Goal: Task Accomplishment & Management: Use online tool/utility

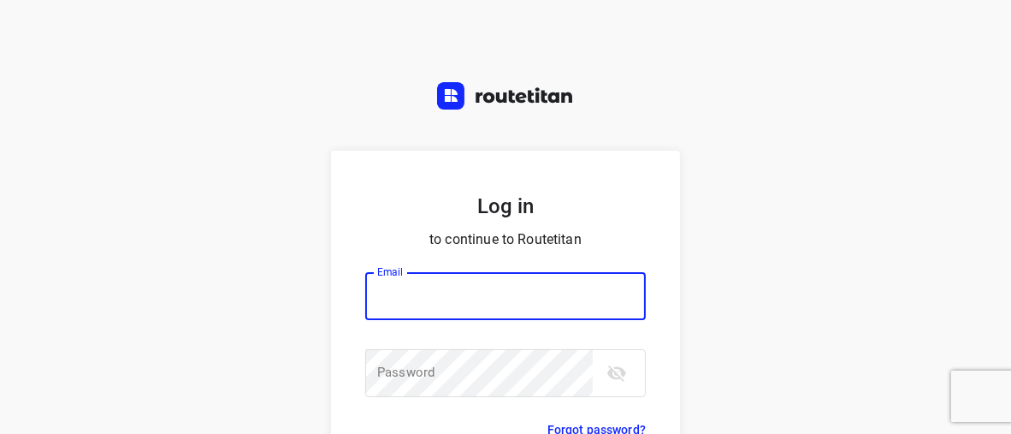
click at [409, 296] on input "email" at bounding box center [505, 296] width 281 height 48
type input "horeca@kaddour.nl"
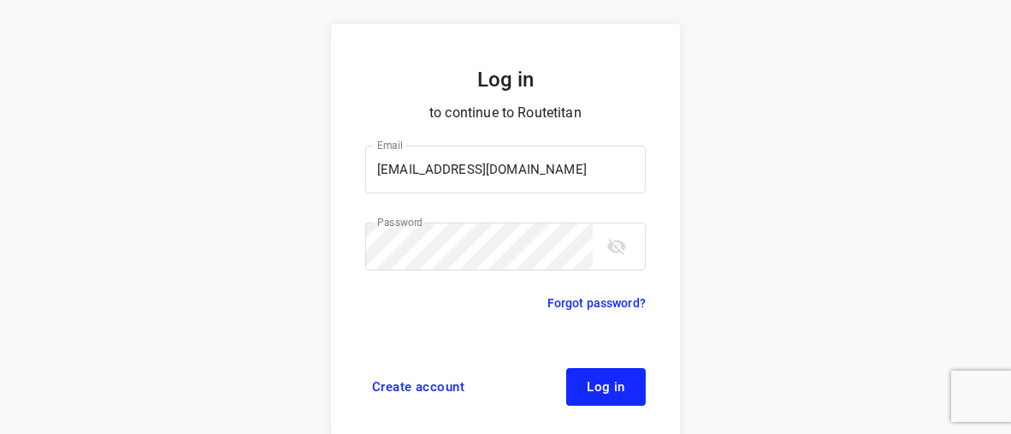
scroll to position [132, 0]
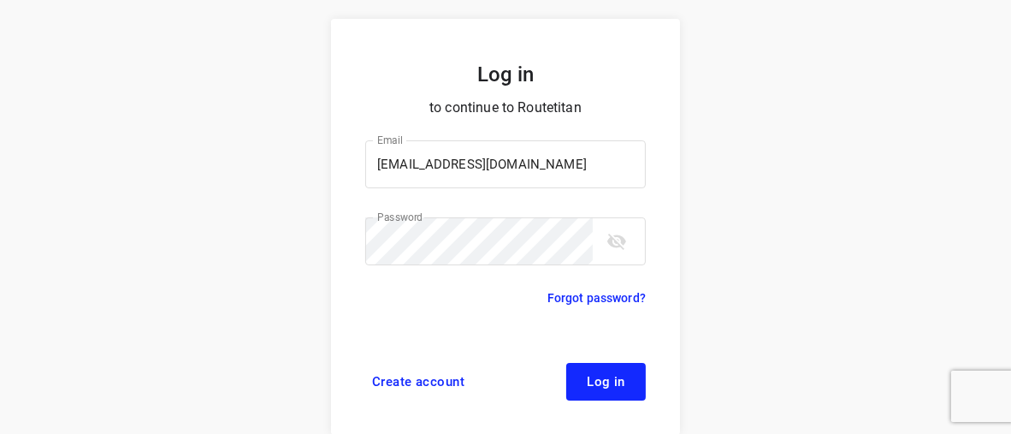
click at [613, 376] on span "Log in" at bounding box center [606, 382] width 38 height 14
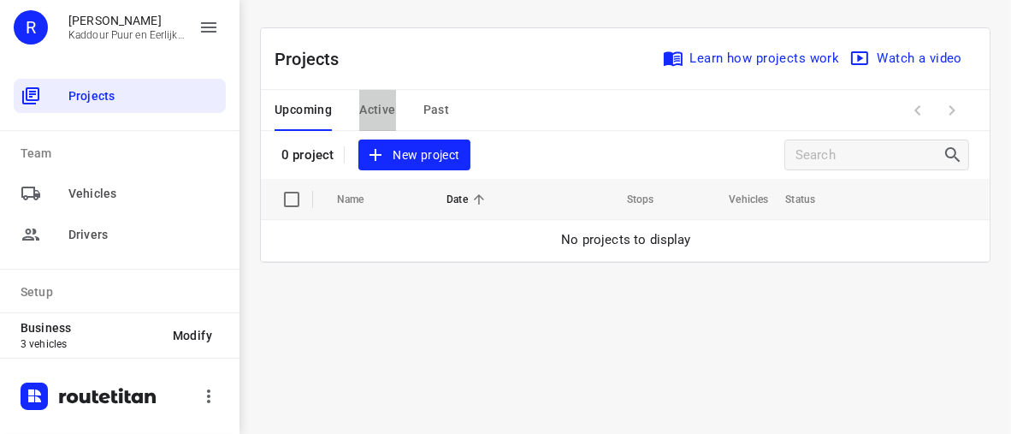
click at [377, 113] on span "Active" at bounding box center [377, 109] width 36 height 21
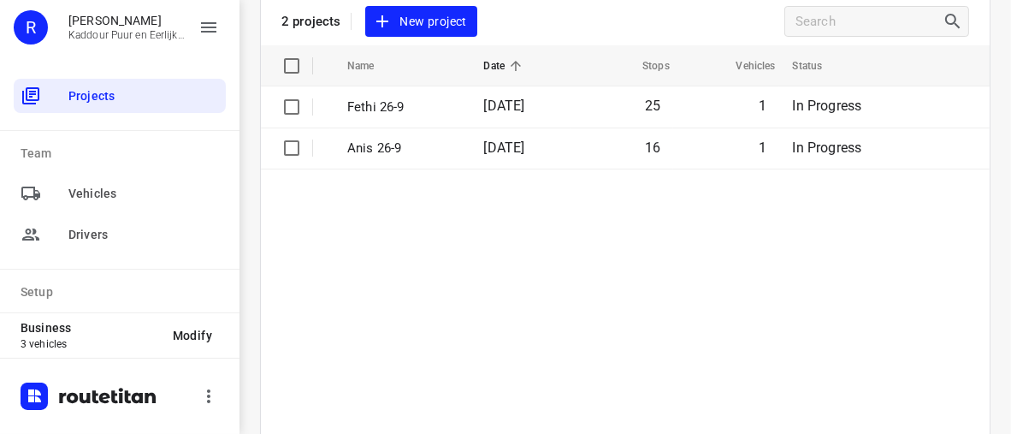
scroll to position [140, 0]
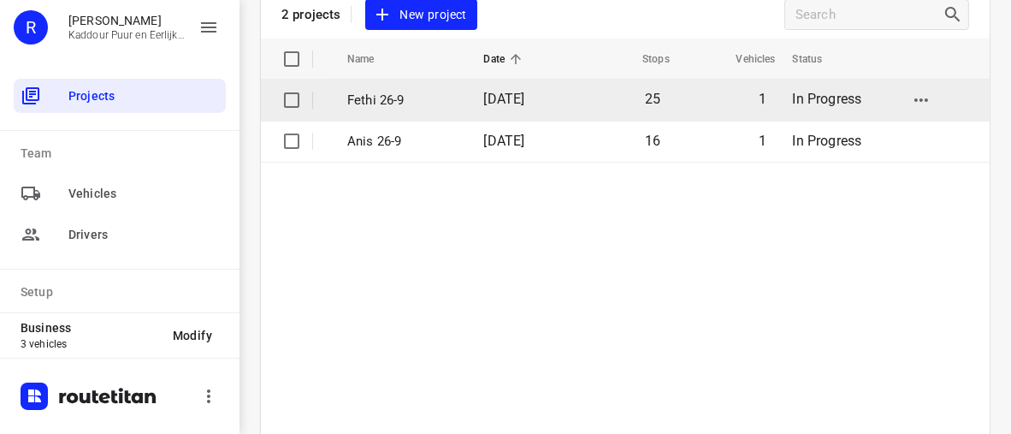
click at [376, 93] on p "Fethi 26-9" at bounding box center [402, 101] width 111 height 20
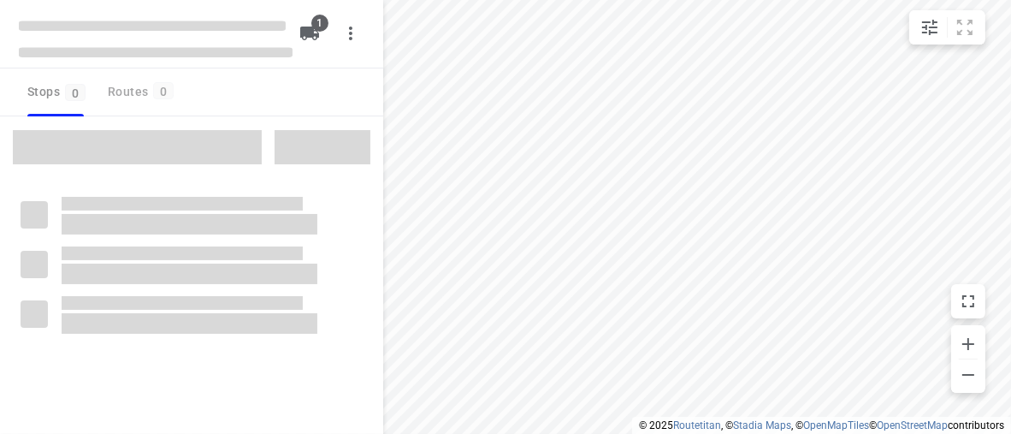
type input "distance"
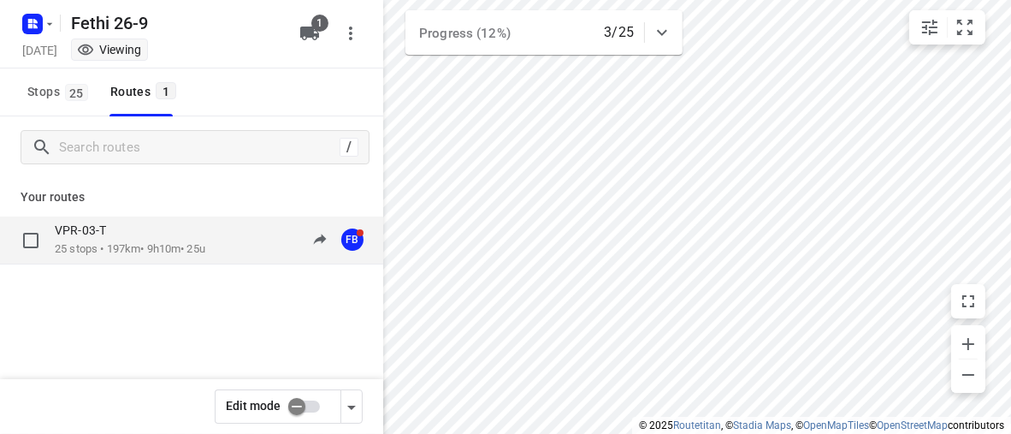
click at [220, 243] on div "VPR-03-T 25 stops • 197km • 9h10m • 25u 09:48-19:12 FB" at bounding box center [219, 239] width 329 height 35
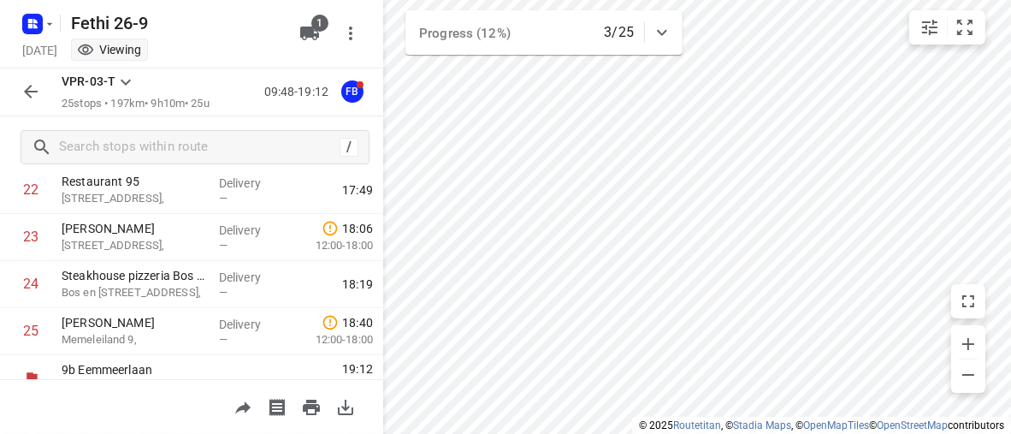
scroll to position [1154, 0]
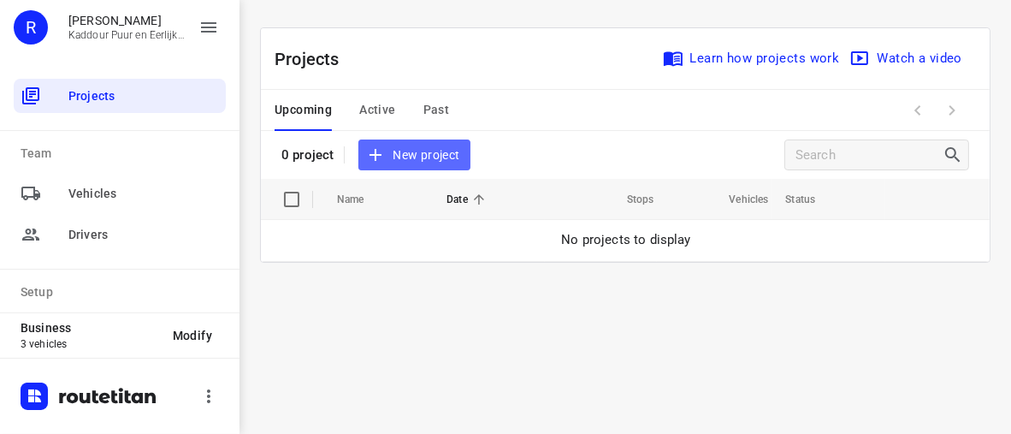
click at [421, 146] on span "New project" at bounding box center [414, 155] width 91 height 21
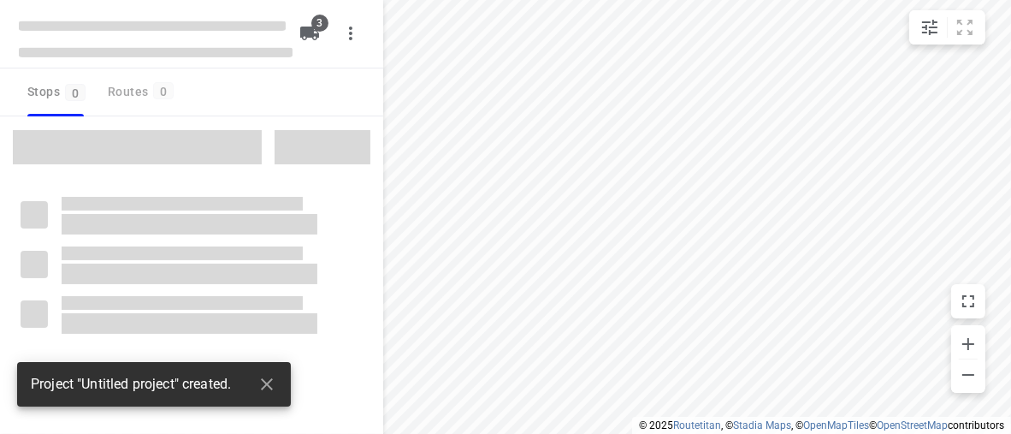
type input "distance"
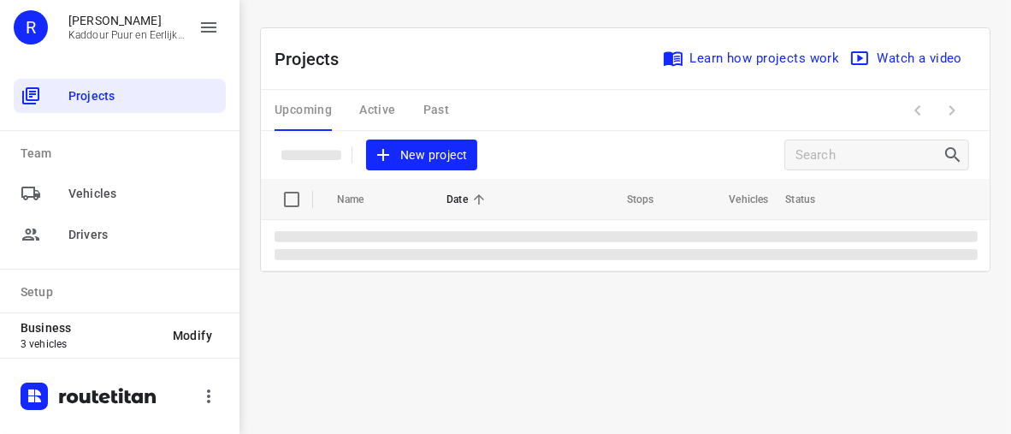
click at [378, 112] on div "Upcoming Active Past" at bounding box center [376, 110] width 202 height 41
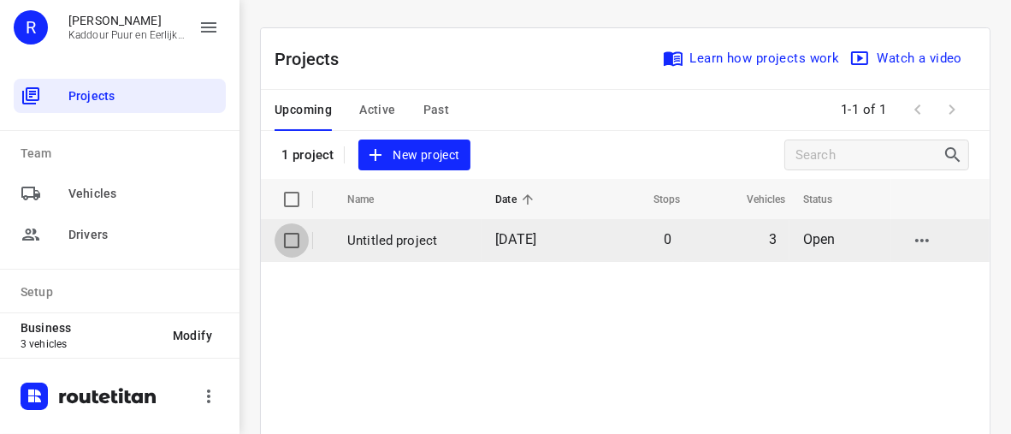
click at [289, 237] on input "checkbox" at bounding box center [292, 240] width 34 height 34
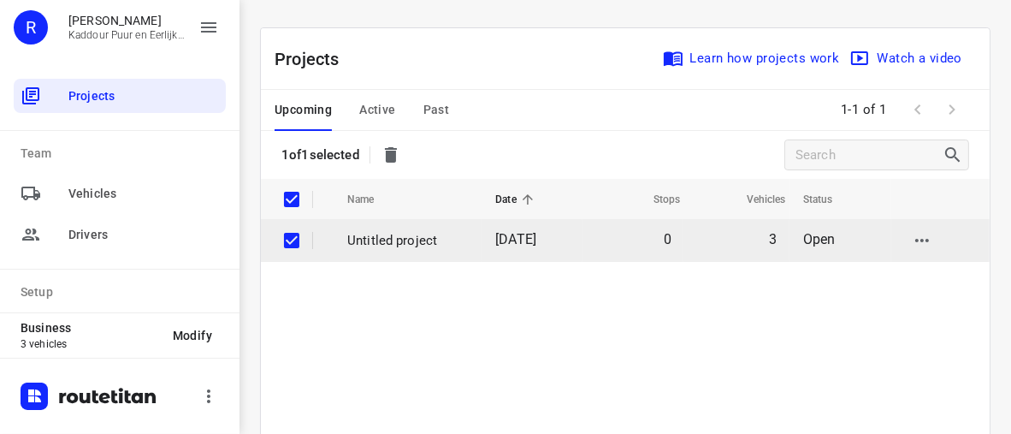
click at [281, 240] on input "checkbox" at bounding box center [292, 240] width 34 height 34
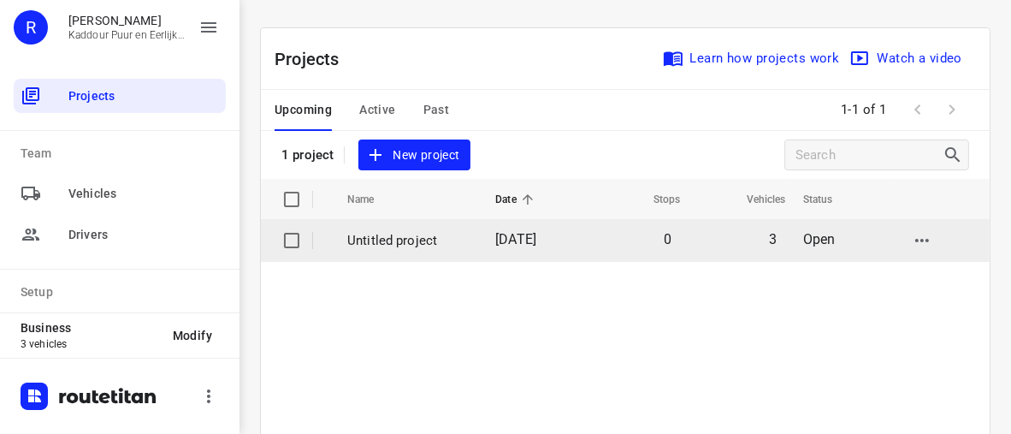
click at [285, 238] on input "checkbox" at bounding box center [292, 240] width 34 height 34
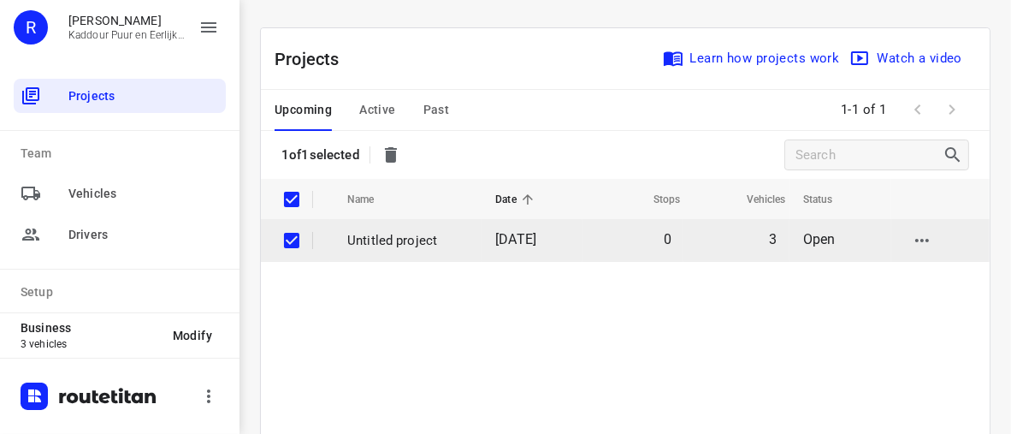
click at [287, 240] on input "checkbox" at bounding box center [292, 240] width 34 height 34
checkbox input "false"
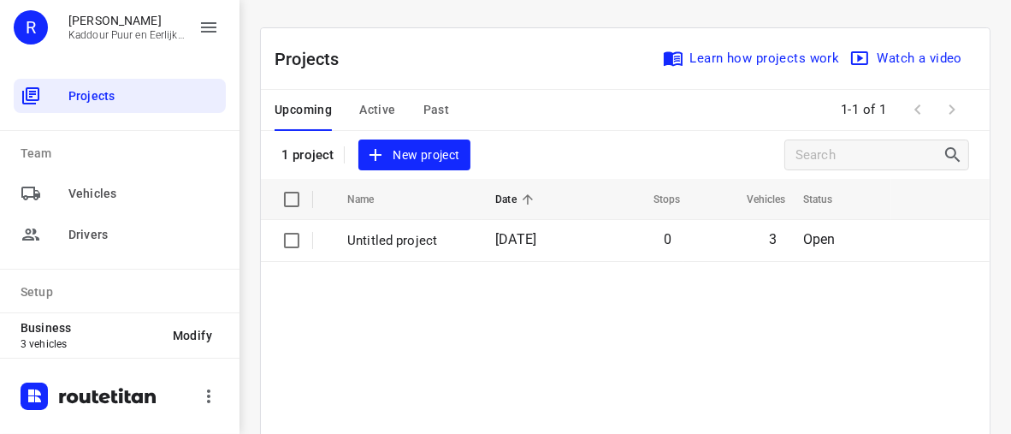
click at [372, 104] on span "Active" at bounding box center [377, 109] width 36 height 21
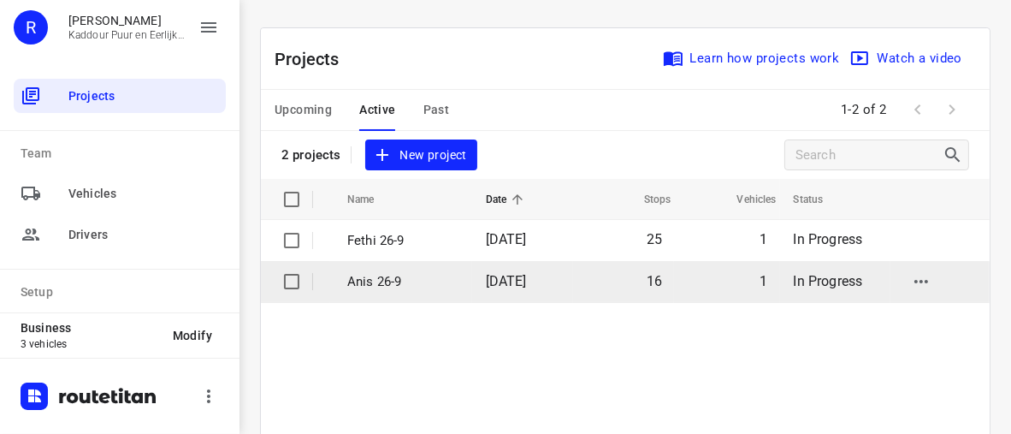
click at [374, 281] on p "Anis 26-9" at bounding box center [403, 282] width 113 height 20
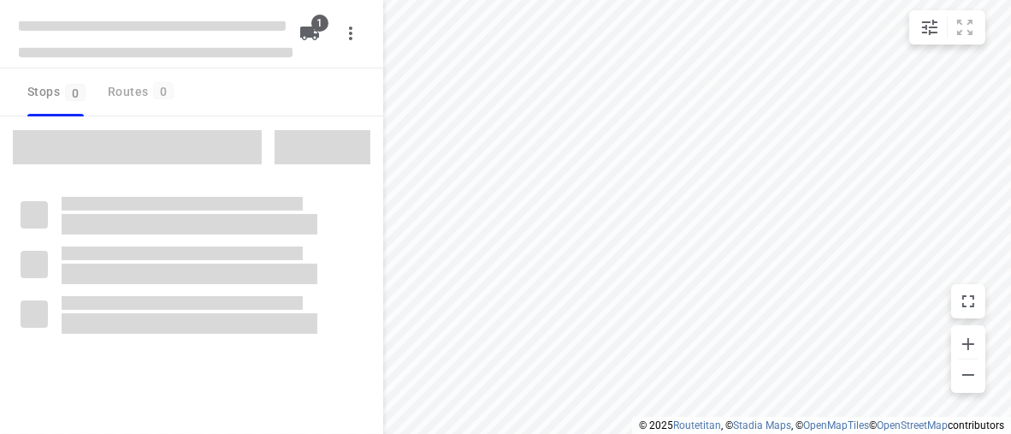
type input "distance"
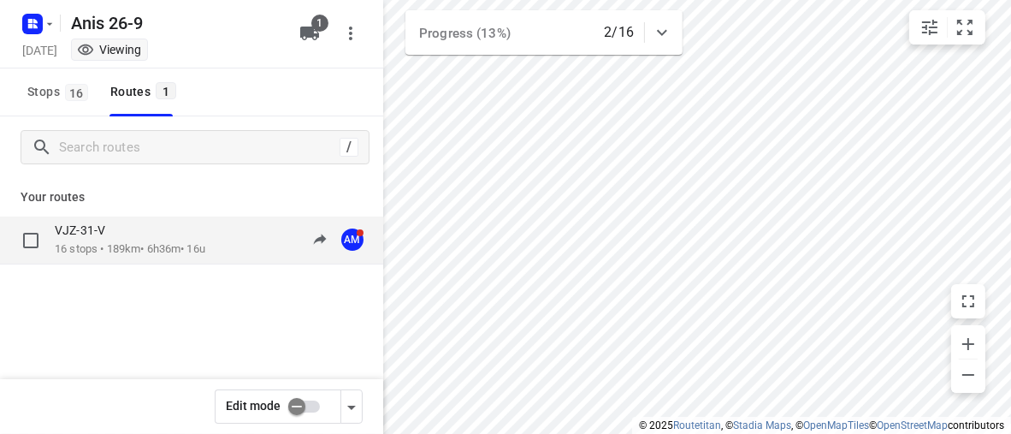
click at [194, 238] on div "VJZ-31-V" at bounding box center [130, 231] width 151 height 19
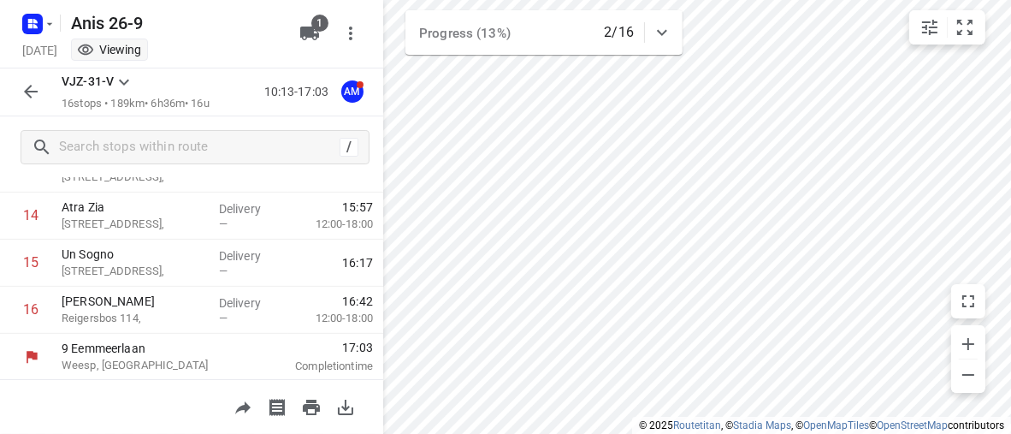
scroll to position [731, 0]
